Goal: Task Accomplishment & Management: Manage account settings

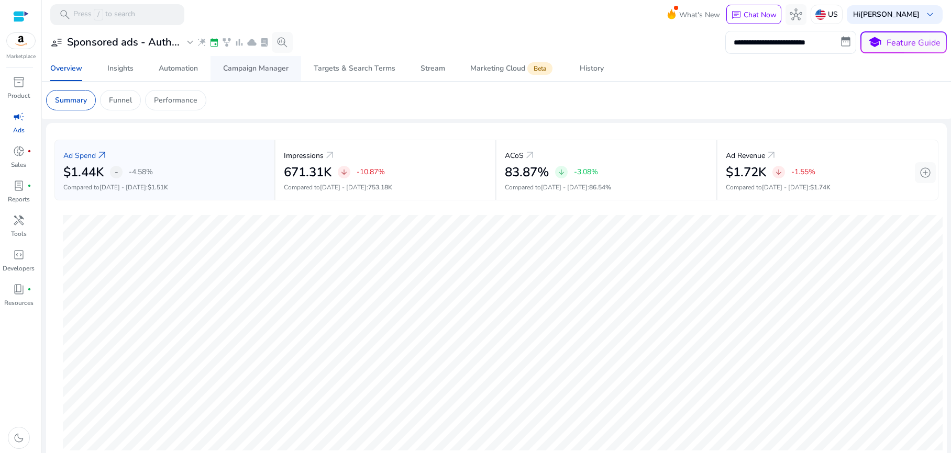
click at [245, 70] on div "Campaign Manager" at bounding box center [255, 68] width 65 height 7
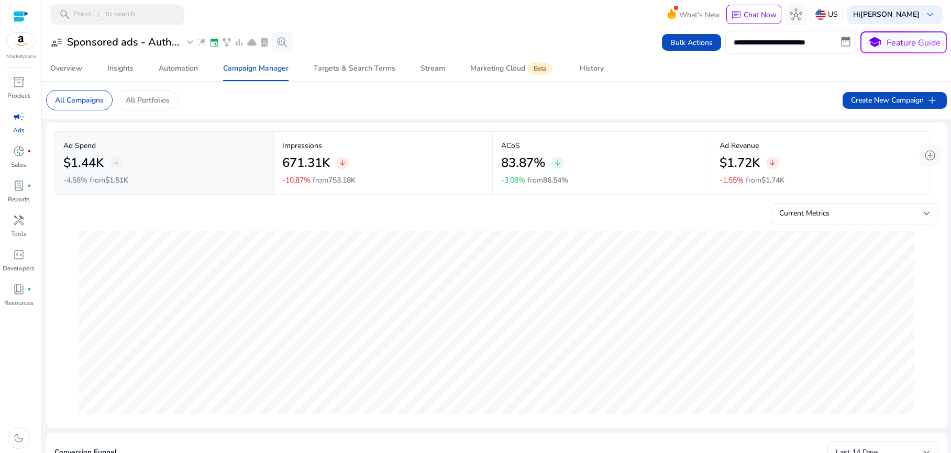
click at [786, 40] on input "**********" at bounding box center [790, 42] width 131 height 23
select select "*"
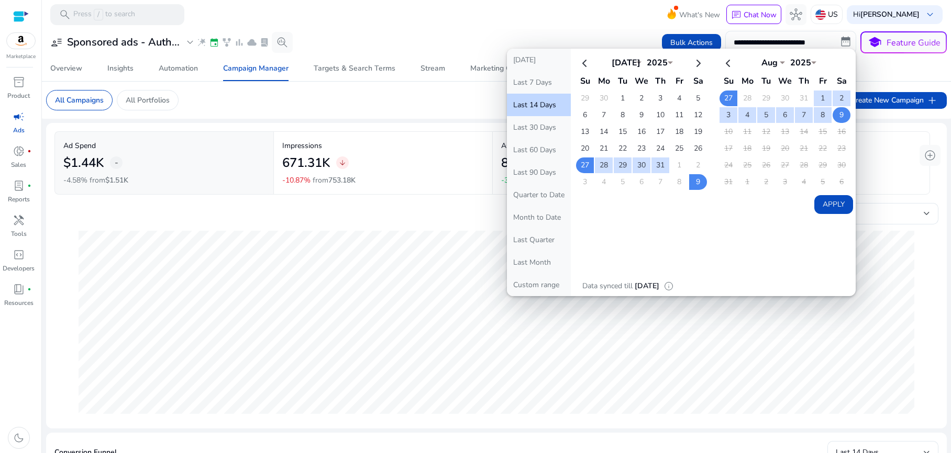
click at [834, 111] on td "9" at bounding box center [842, 115] width 18 height 16
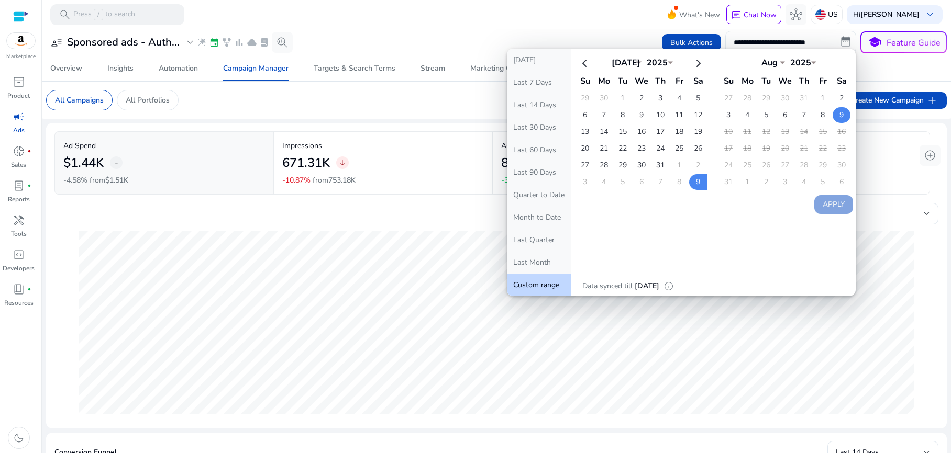
click at [839, 116] on td "9" at bounding box center [842, 115] width 18 height 16
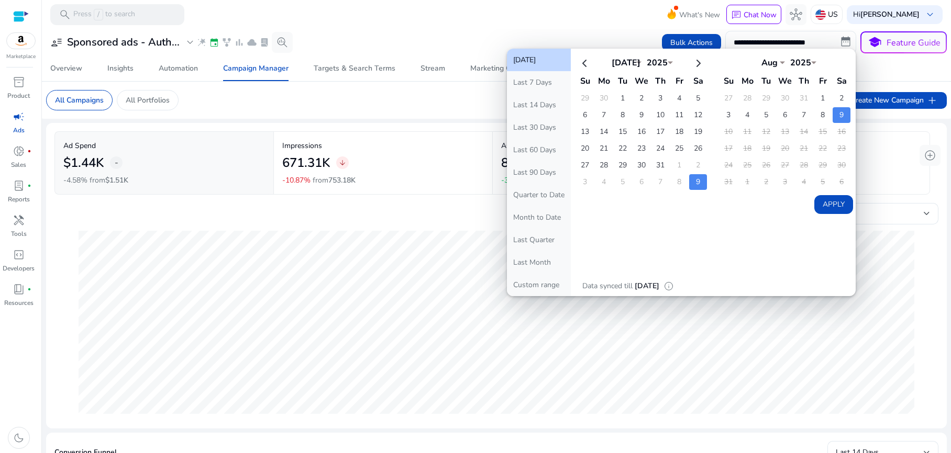
click at [839, 116] on td "9" at bounding box center [842, 115] width 18 height 16
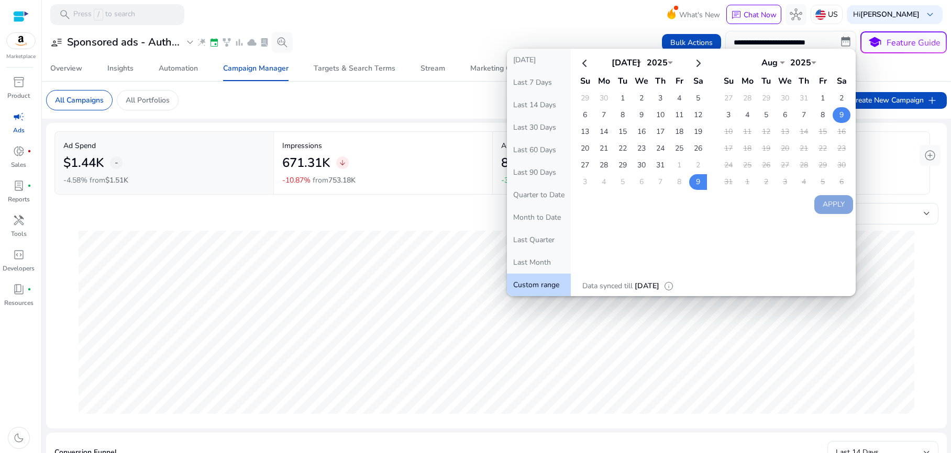
click at [839, 116] on td "9" at bounding box center [842, 115] width 18 height 16
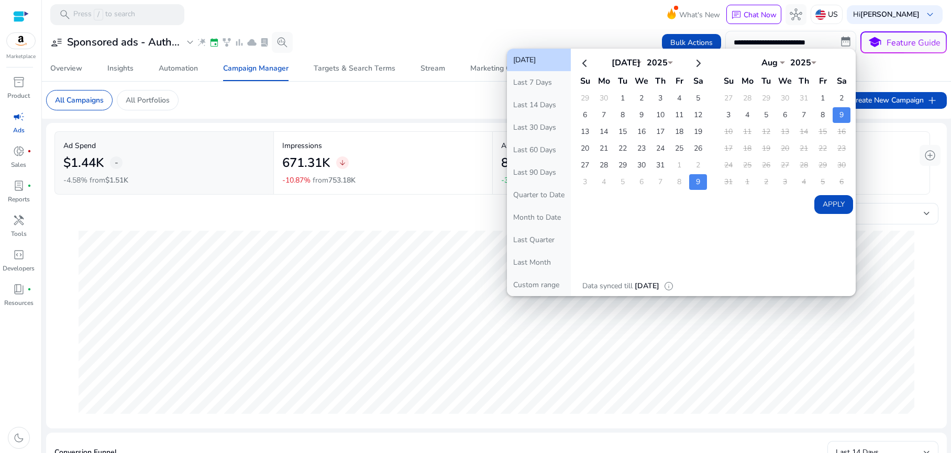
click at [839, 116] on td "9" at bounding box center [842, 115] width 18 height 16
click at [394, 21] on mat-toolbar "search Press / to search What's New chat Chat Now hub US Hi [PERSON_NAME] keybo…" at bounding box center [496, 14] width 909 height 29
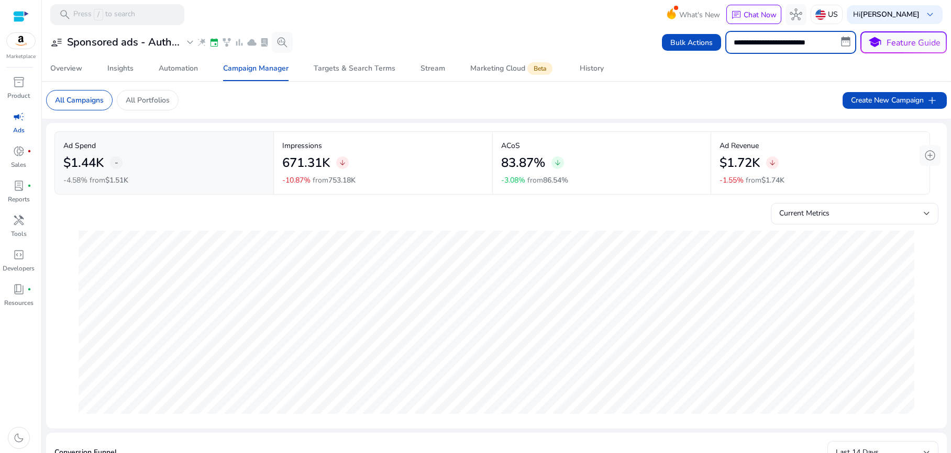
click at [842, 42] on input "**********" at bounding box center [790, 42] width 131 height 23
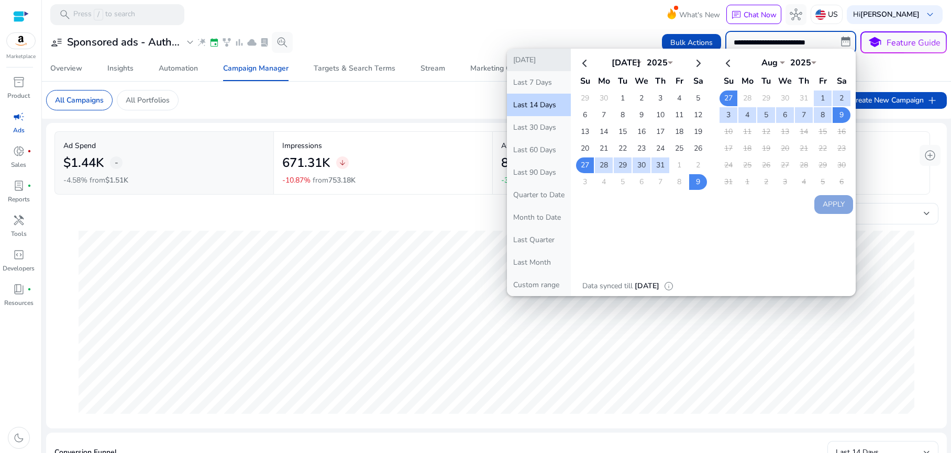
click at [521, 64] on button "[DATE]" at bounding box center [539, 60] width 64 height 23
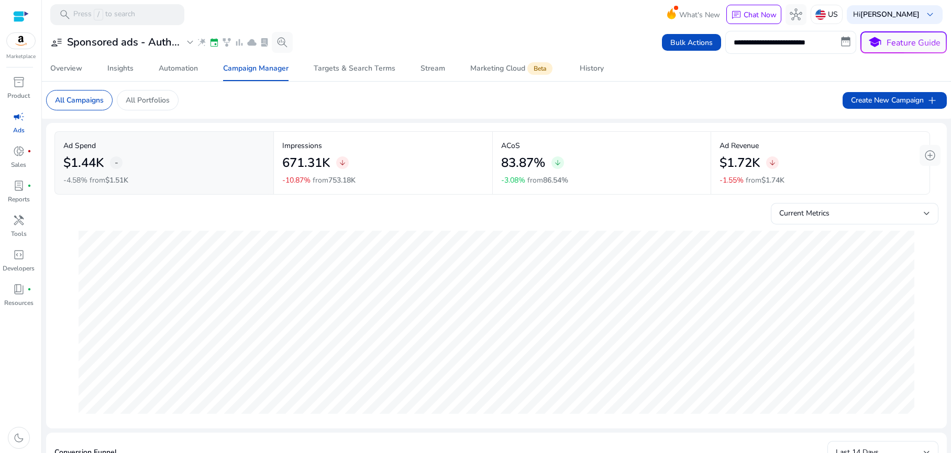
type input "**********"
click at [179, 66] on div "Automation" at bounding box center [178, 68] width 39 height 7
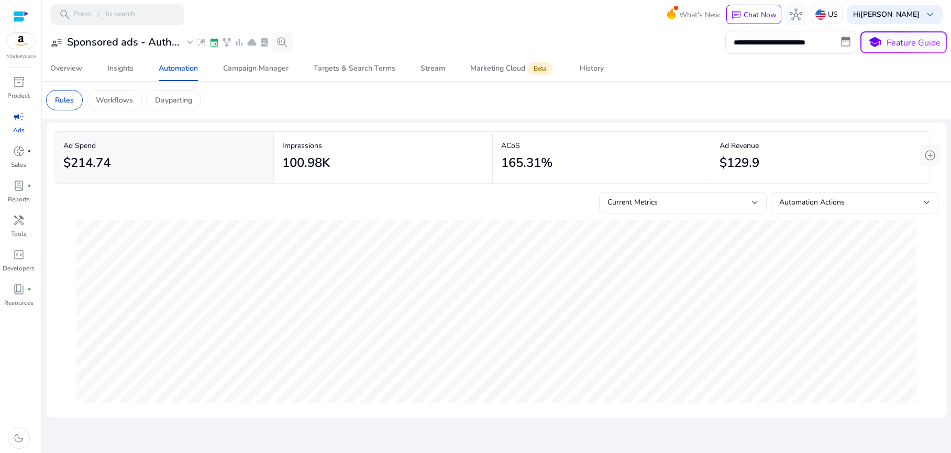
click at [178, 101] on p "Dayparting" at bounding box center [173, 100] width 37 height 11
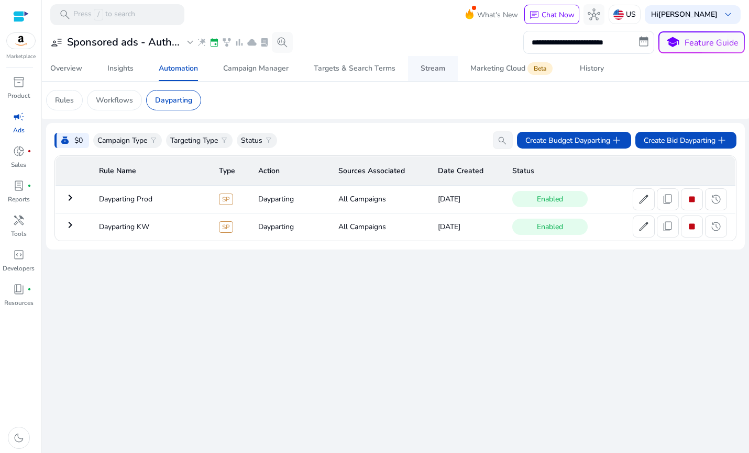
click at [425, 72] on div "Stream" at bounding box center [432, 68] width 25 height 7
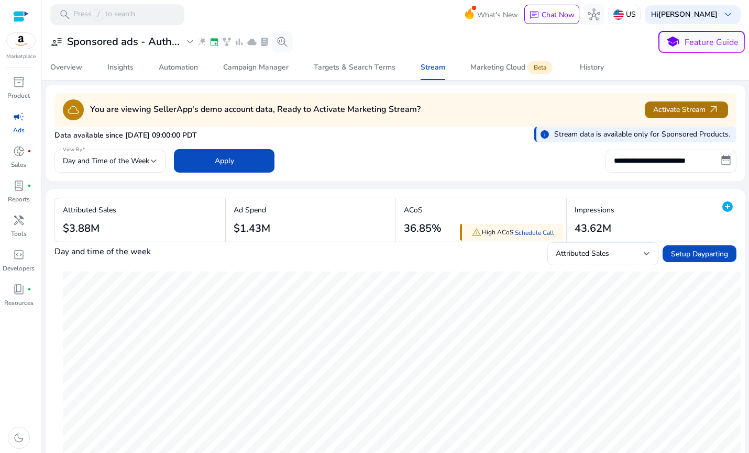
click at [686, 114] on span "Activate Stream arrow_outward" at bounding box center [686, 110] width 67 height 12
click at [15, 120] on span "campaign" at bounding box center [19, 116] width 13 height 13
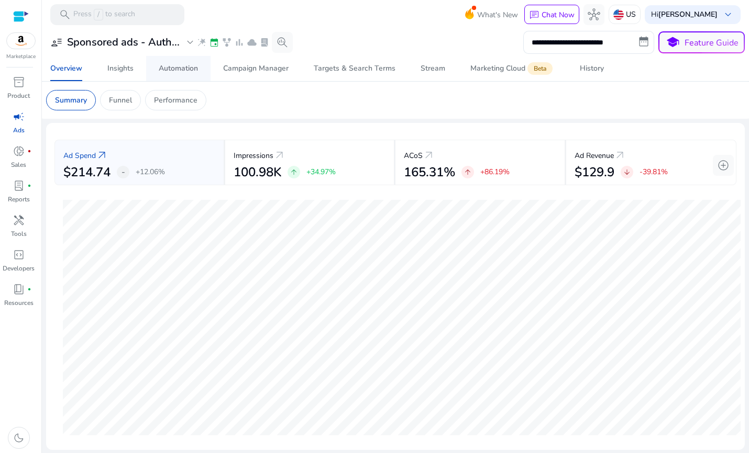
click at [175, 69] on div "Automation" at bounding box center [178, 68] width 39 height 7
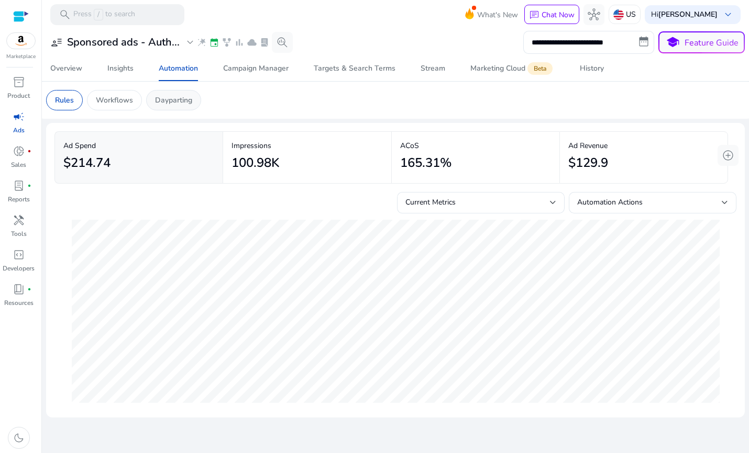
click at [170, 95] on p "Dayparting" at bounding box center [173, 100] width 37 height 11
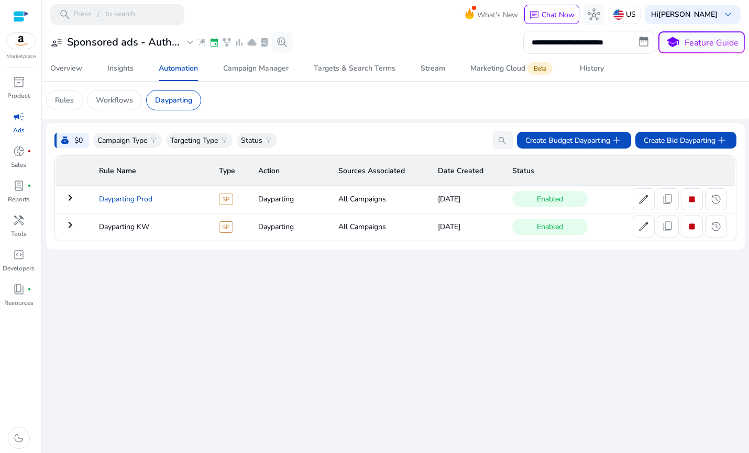
click at [138, 201] on td "Dayparting Prod" at bounding box center [151, 199] width 120 height 27
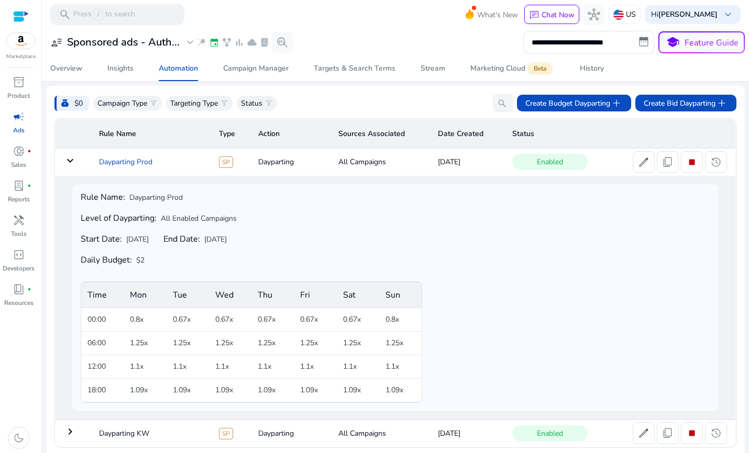
scroll to position [41, 0]
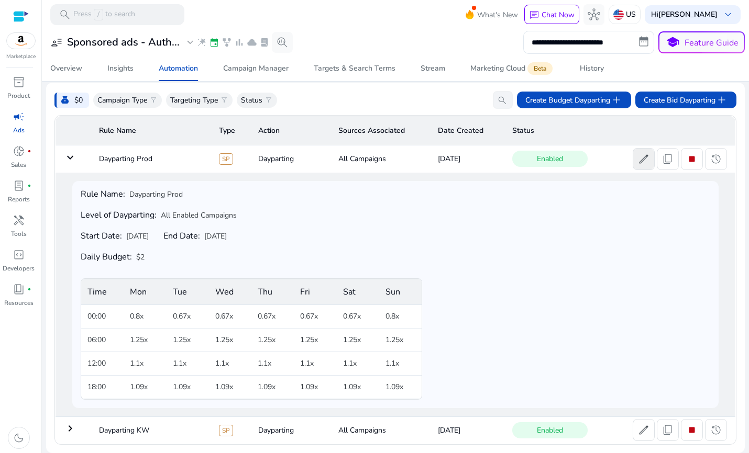
click at [637, 156] on span "edit" at bounding box center [643, 159] width 13 height 13
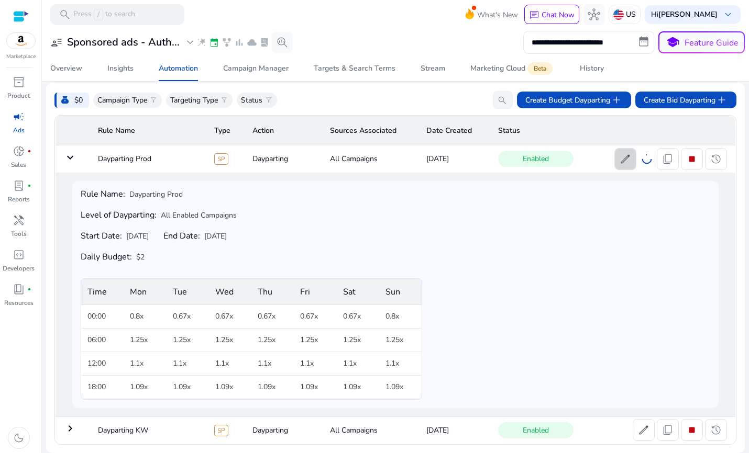
scroll to position [37, 0]
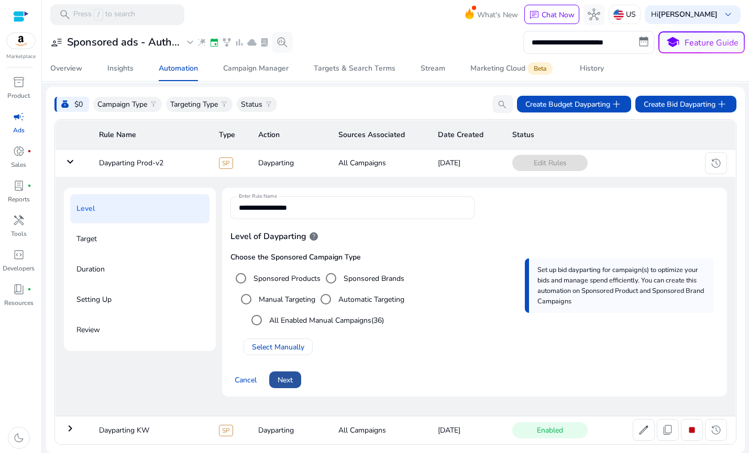
click at [291, 381] on span "Next" at bounding box center [285, 380] width 15 height 11
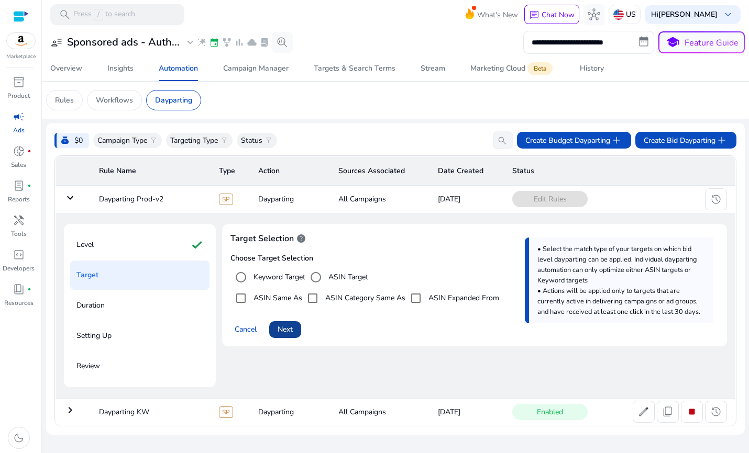
click at [285, 334] on span "Next" at bounding box center [285, 329] width 15 height 11
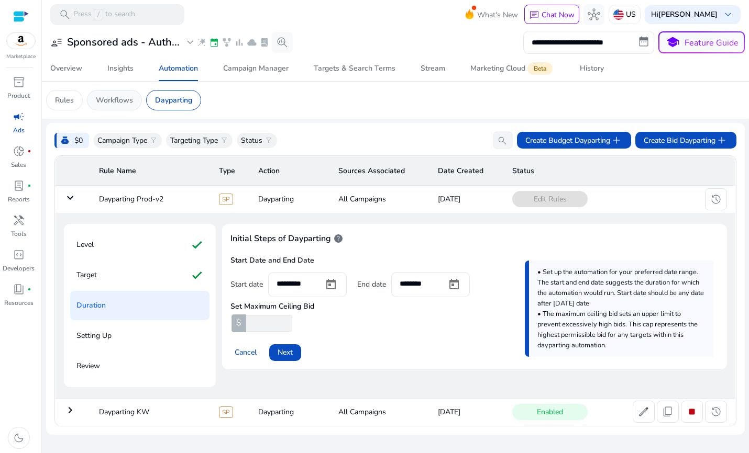
click at [103, 99] on p "Workflows" at bounding box center [114, 100] width 37 height 11
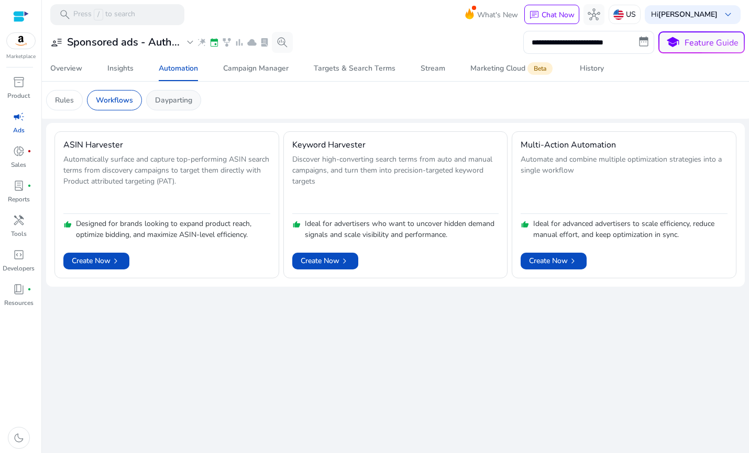
click at [182, 99] on p "Dayparting" at bounding box center [173, 100] width 37 height 11
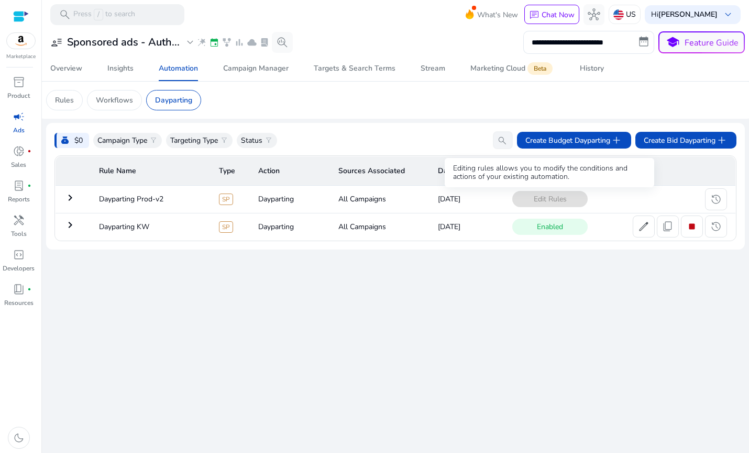
click at [545, 200] on span "Edit Rules" at bounding box center [549, 199] width 75 height 16
click at [132, 201] on td "Dayparting Prod-v2" at bounding box center [151, 199] width 120 height 27
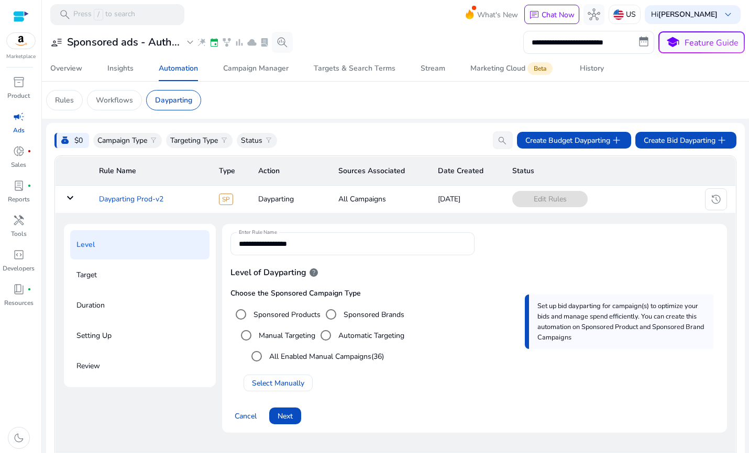
scroll to position [37, 0]
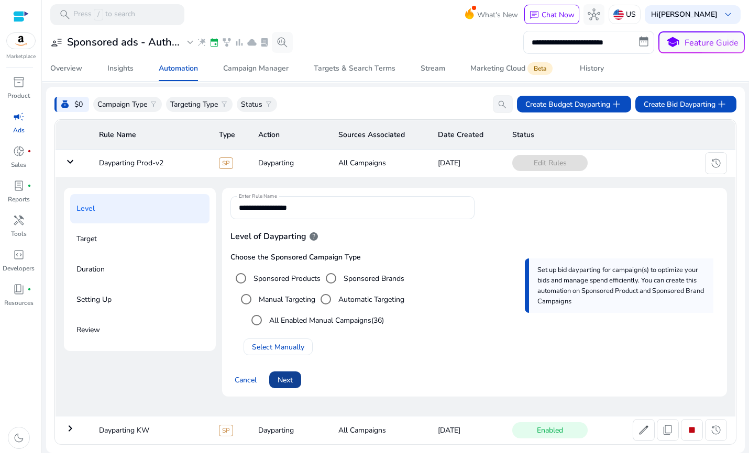
click at [290, 383] on span "Next" at bounding box center [285, 380] width 15 height 11
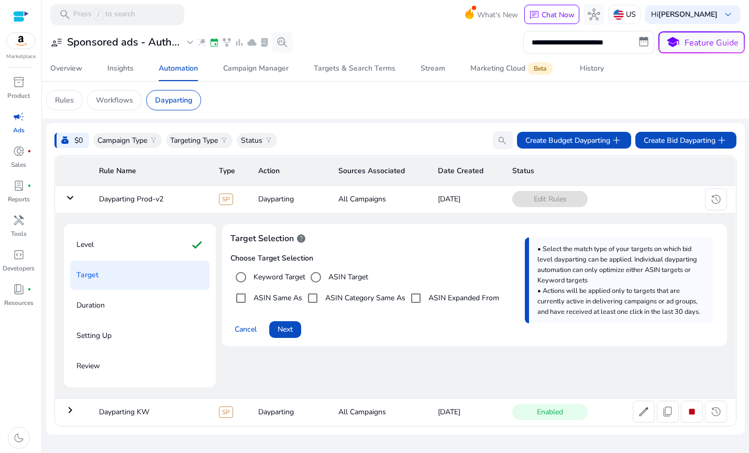
scroll to position [0, 0]
click at [286, 330] on span "Next" at bounding box center [285, 329] width 15 height 11
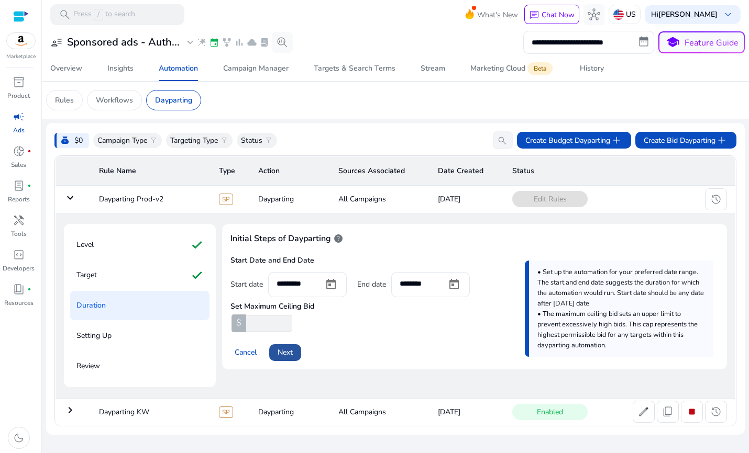
click at [291, 356] on span "Next" at bounding box center [285, 352] width 15 height 11
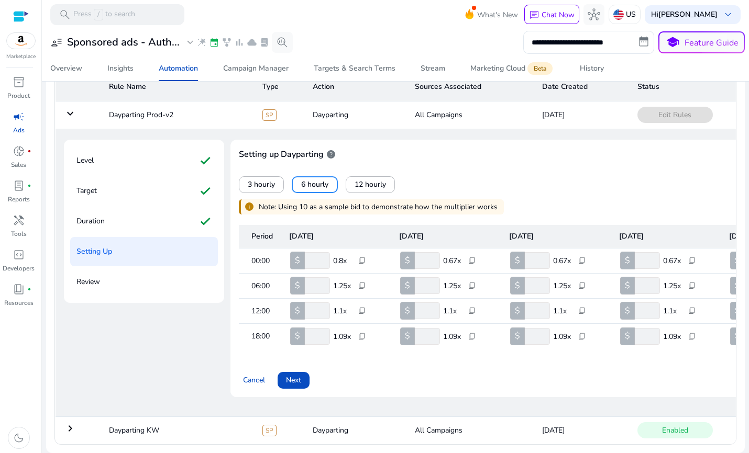
scroll to position [93, 0]
click at [290, 377] on span "Next" at bounding box center [293, 380] width 15 height 11
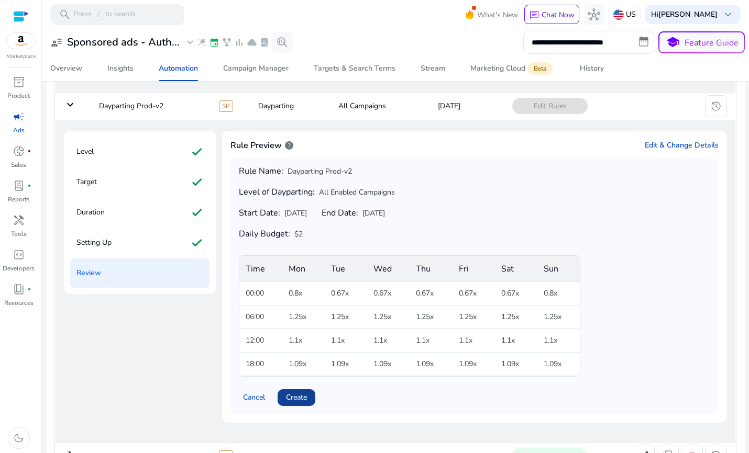
click at [301, 398] on span "Create" at bounding box center [296, 397] width 21 height 11
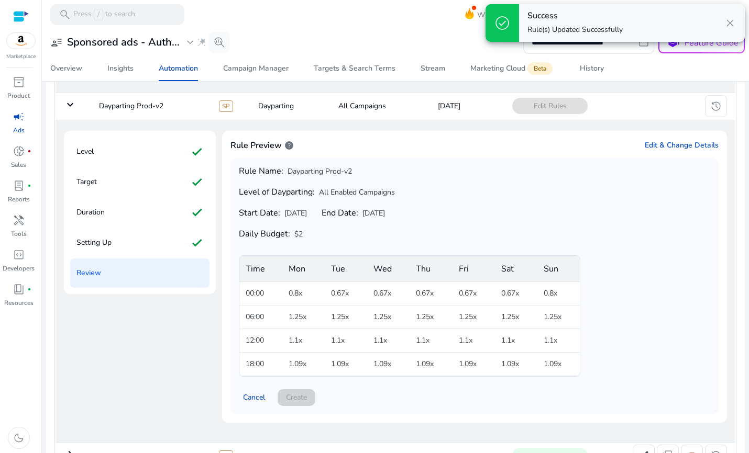
scroll to position [0, 0]
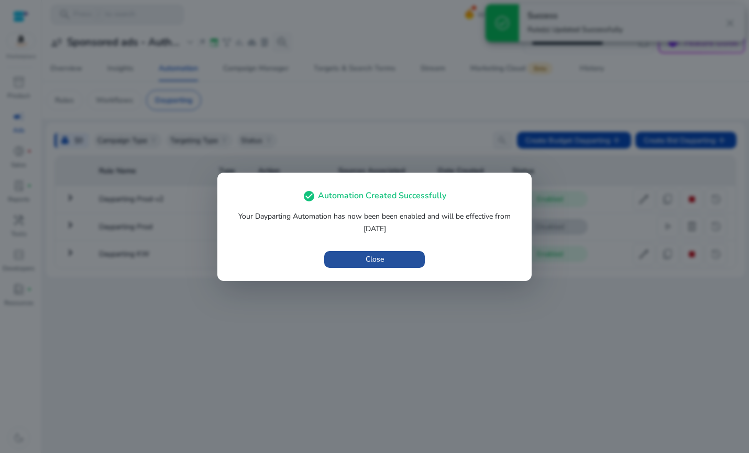
click at [401, 260] on span "button" at bounding box center [374, 259] width 101 height 25
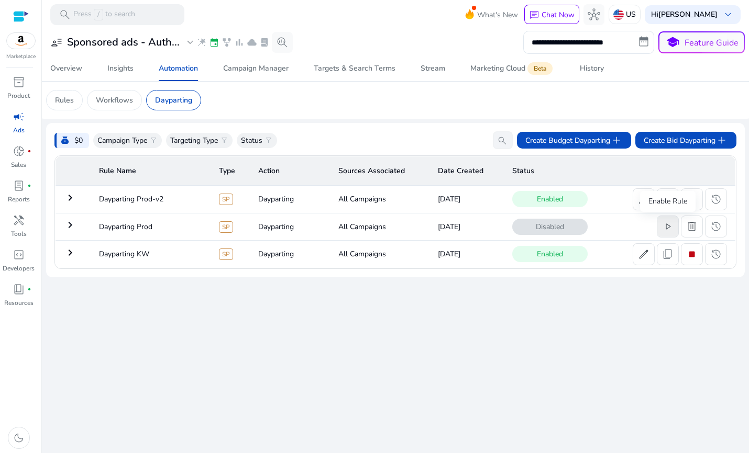
click at [664, 228] on span "play_arrow" at bounding box center [667, 226] width 13 height 13
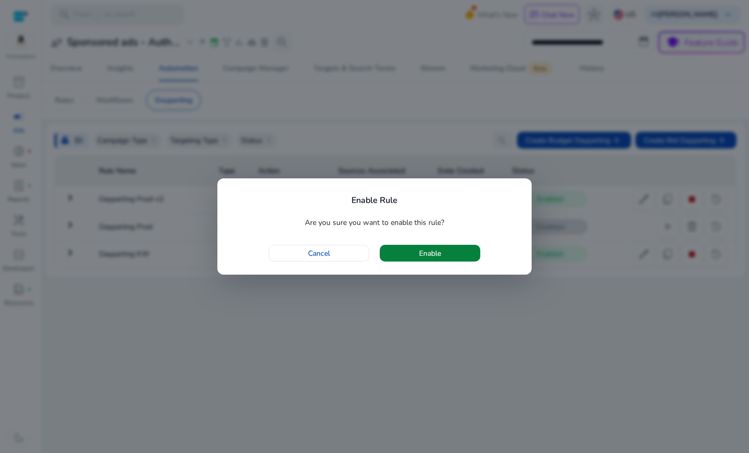
click at [445, 252] on span "button" at bounding box center [430, 253] width 101 height 25
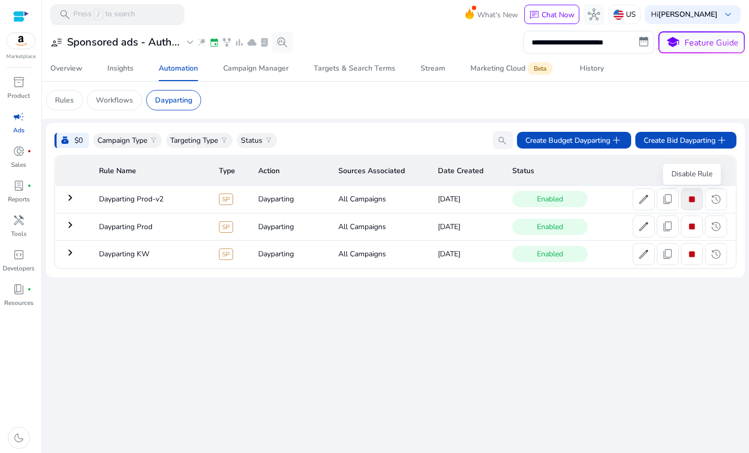
click at [689, 197] on span "stop" at bounding box center [691, 199] width 13 height 13
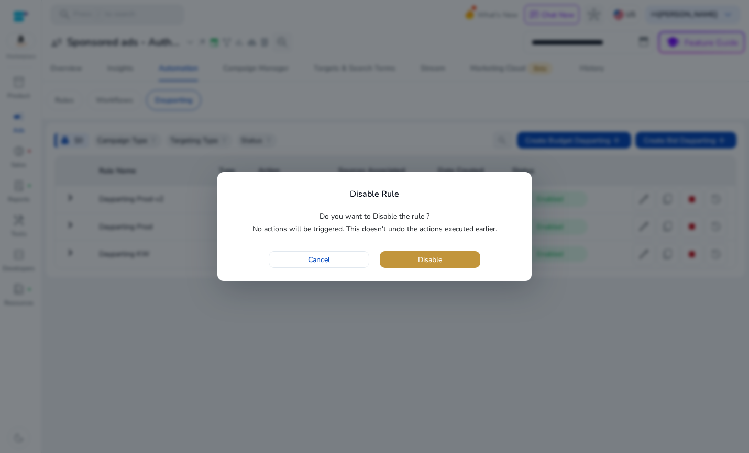
click at [435, 259] on span "Disable" at bounding box center [430, 259] width 24 height 11
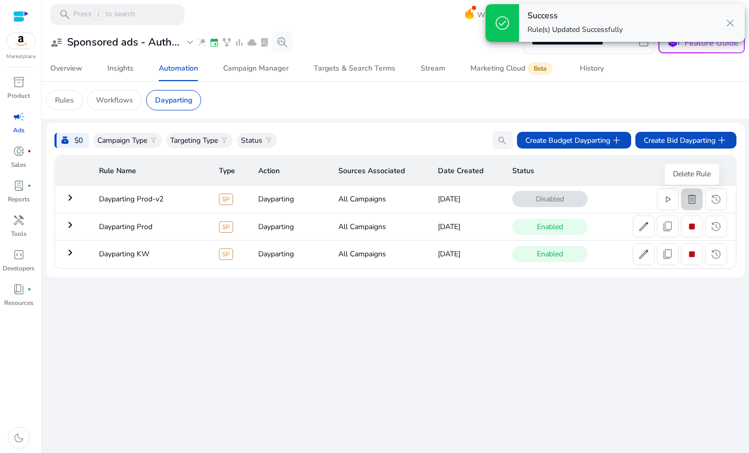
click at [698, 205] on span at bounding box center [691, 199] width 21 height 25
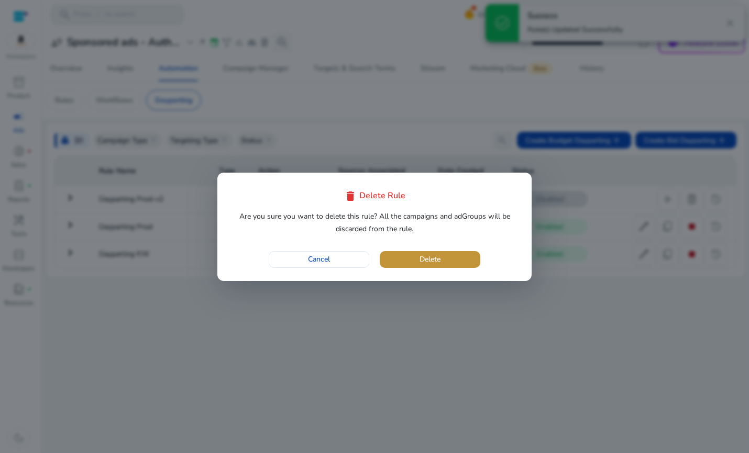
click at [439, 255] on span "Delete" at bounding box center [429, 259] width 21 height 11
